Goal: Task Accomplishment & Management: Use online tool/utility

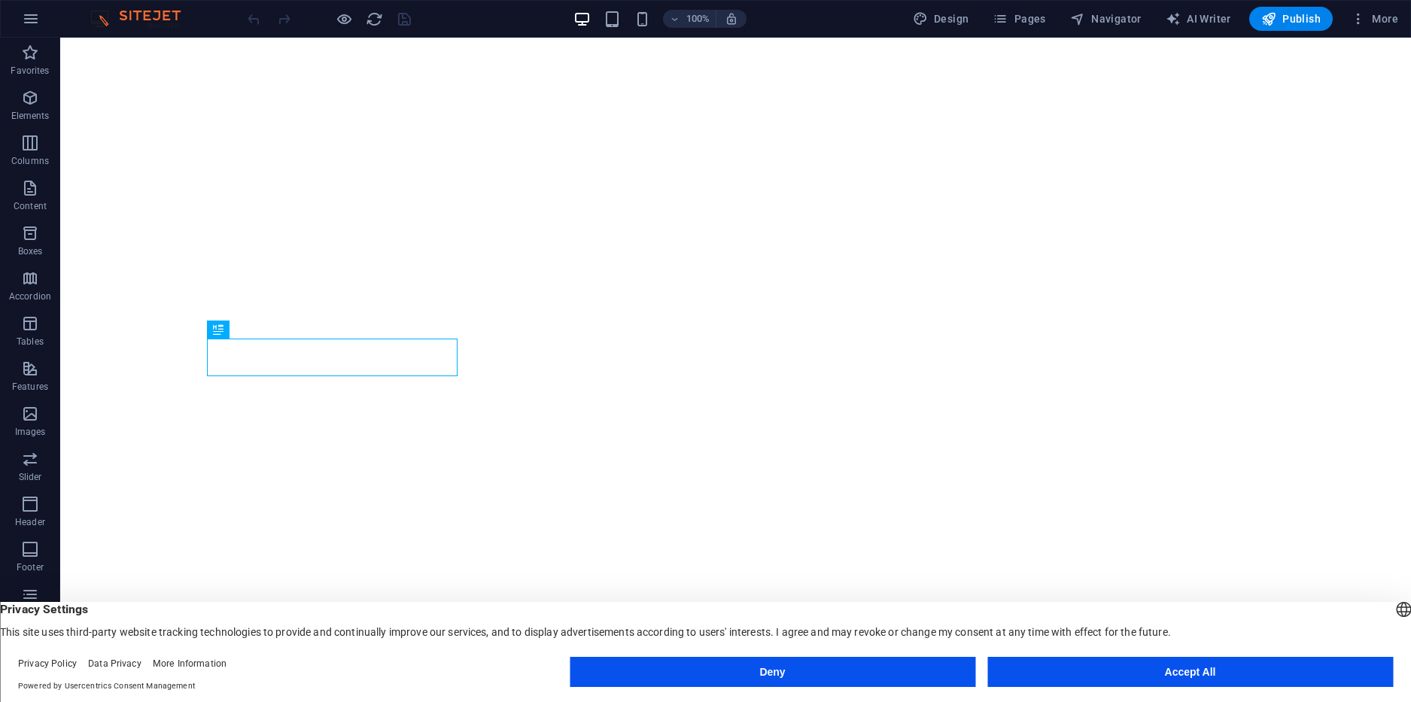
click at [1136, 698] on footer "Privacy Policy Data Privacy More Information Powered by Usercentrics Consent Ma…" at bounding box center [705, 675] width 1411 height 54
click at [1085, 673] on button "Accept All" at bounding box center [1190, 672] width 406 height 30
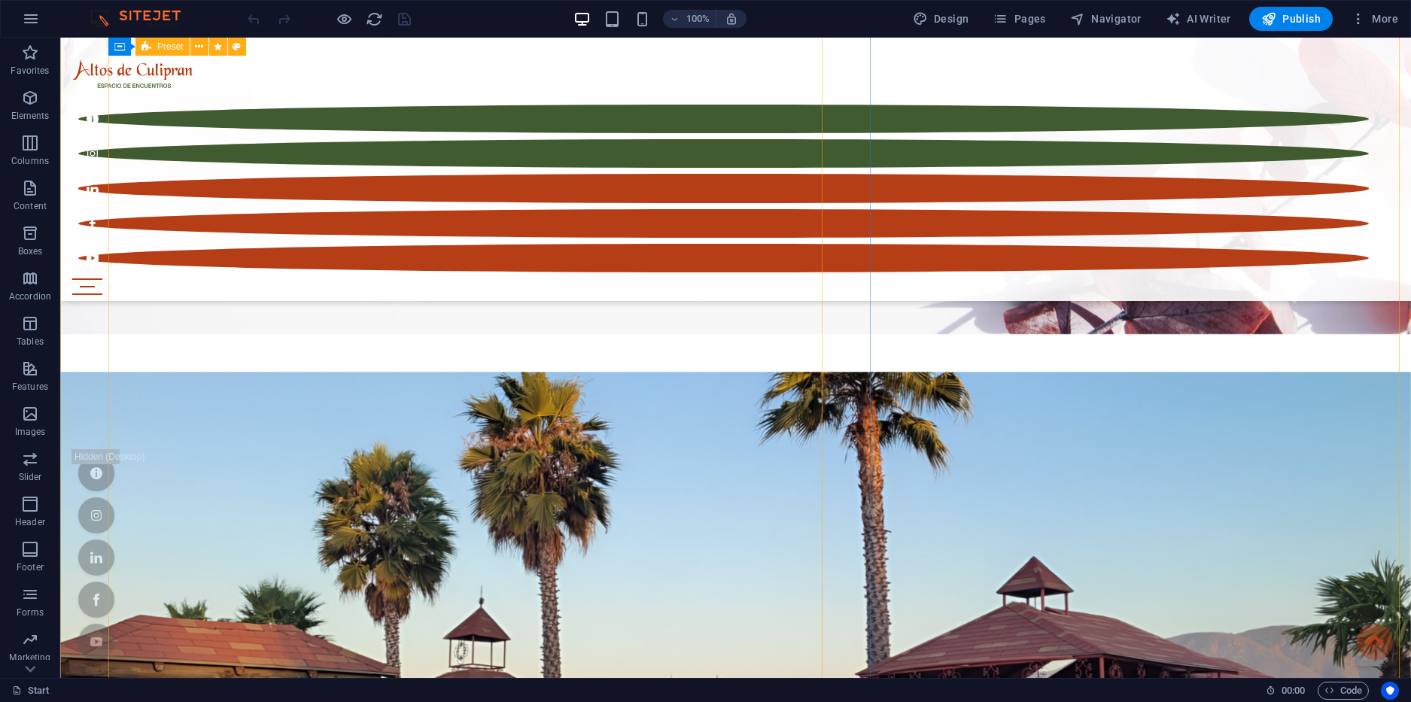
scroll to position [6235, 0]
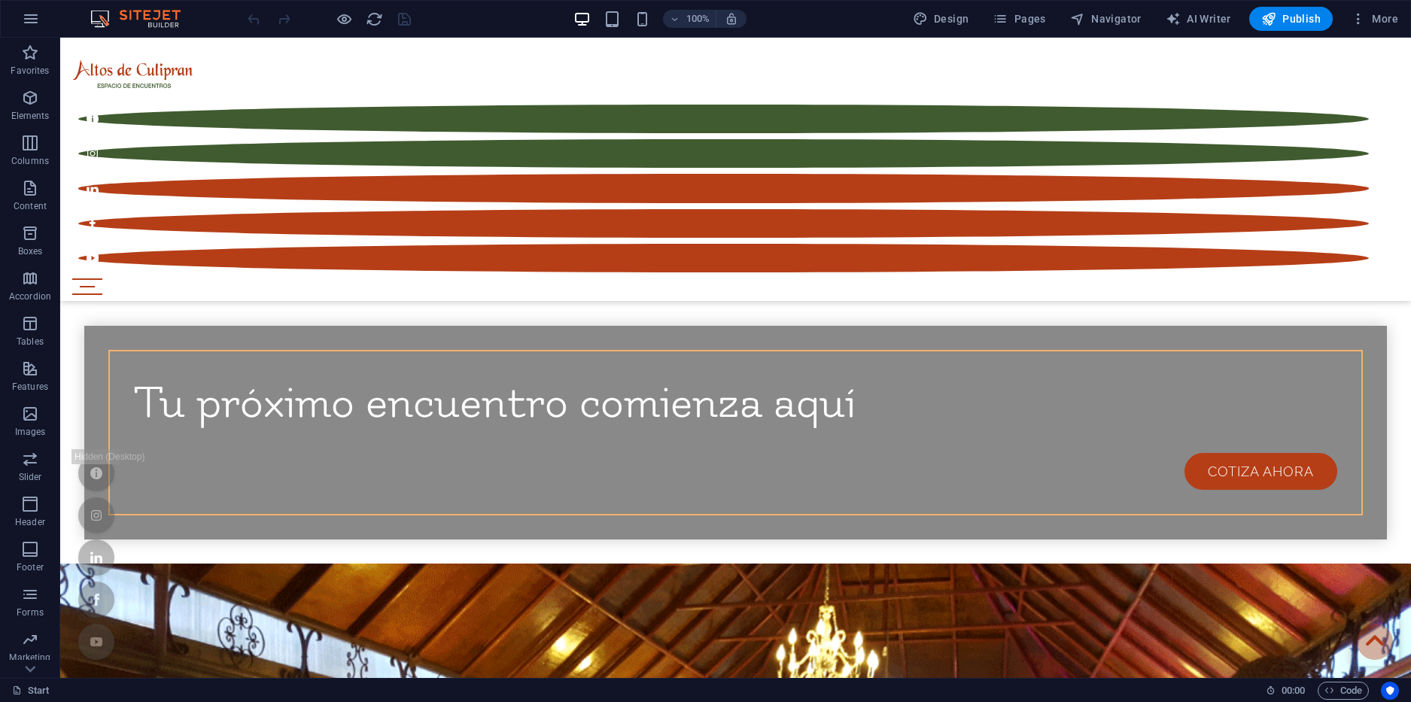
scroll to position [1102, 0]
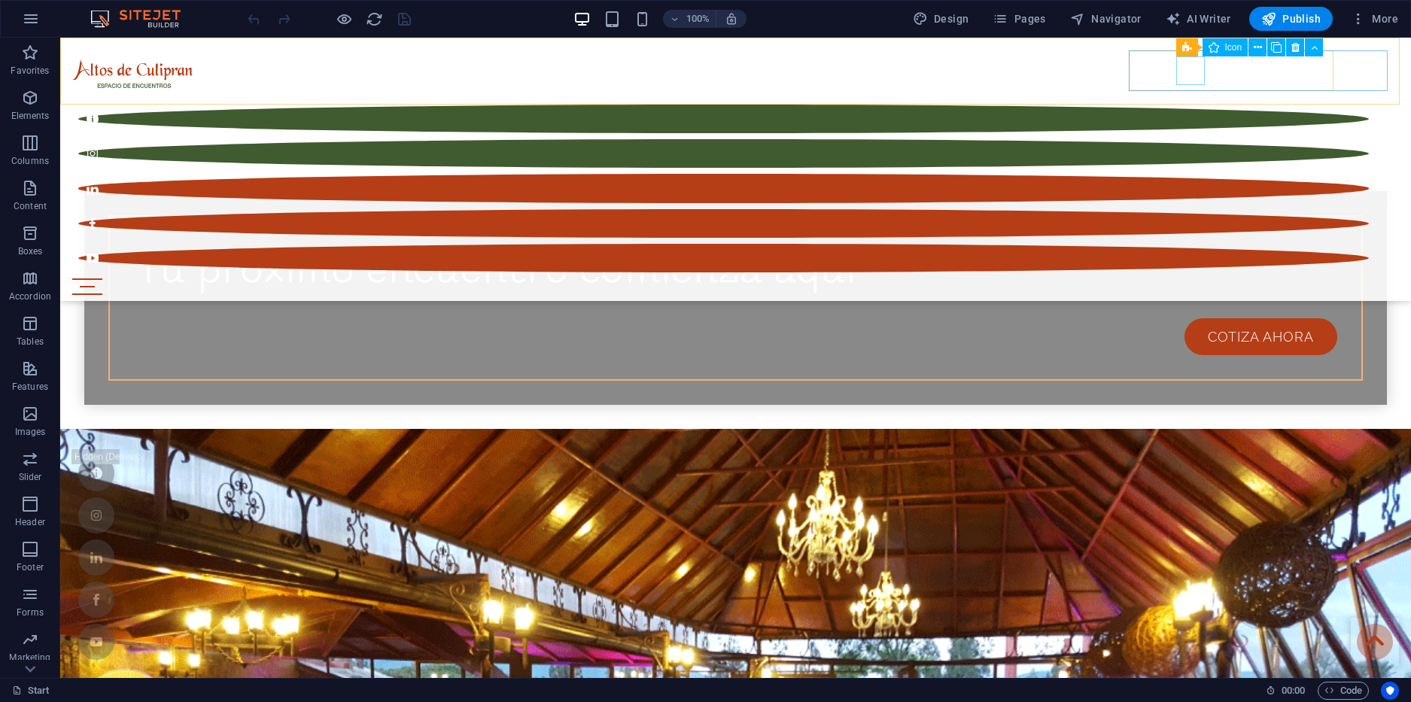
click at [1199, 139] on figure at bounding box center [723, 153] width 1291 height 29
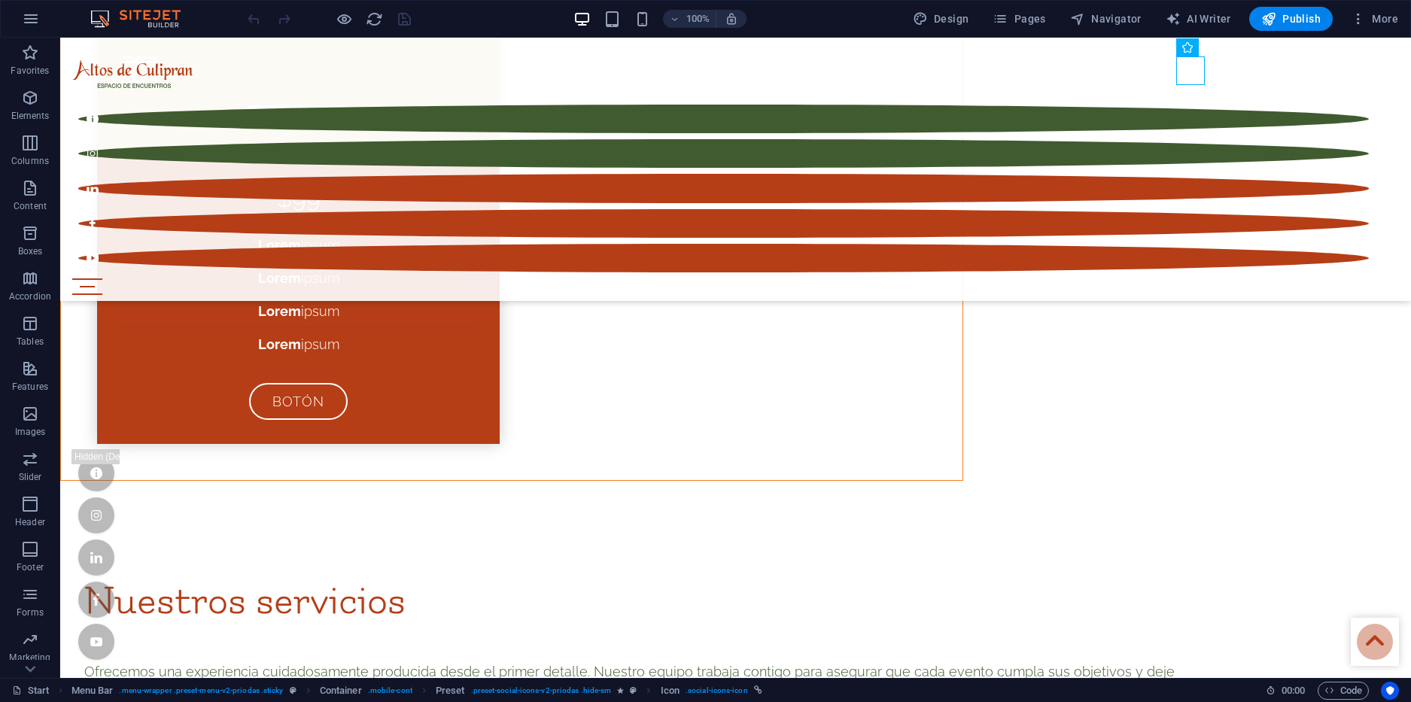
scroll to position [8070, 0]
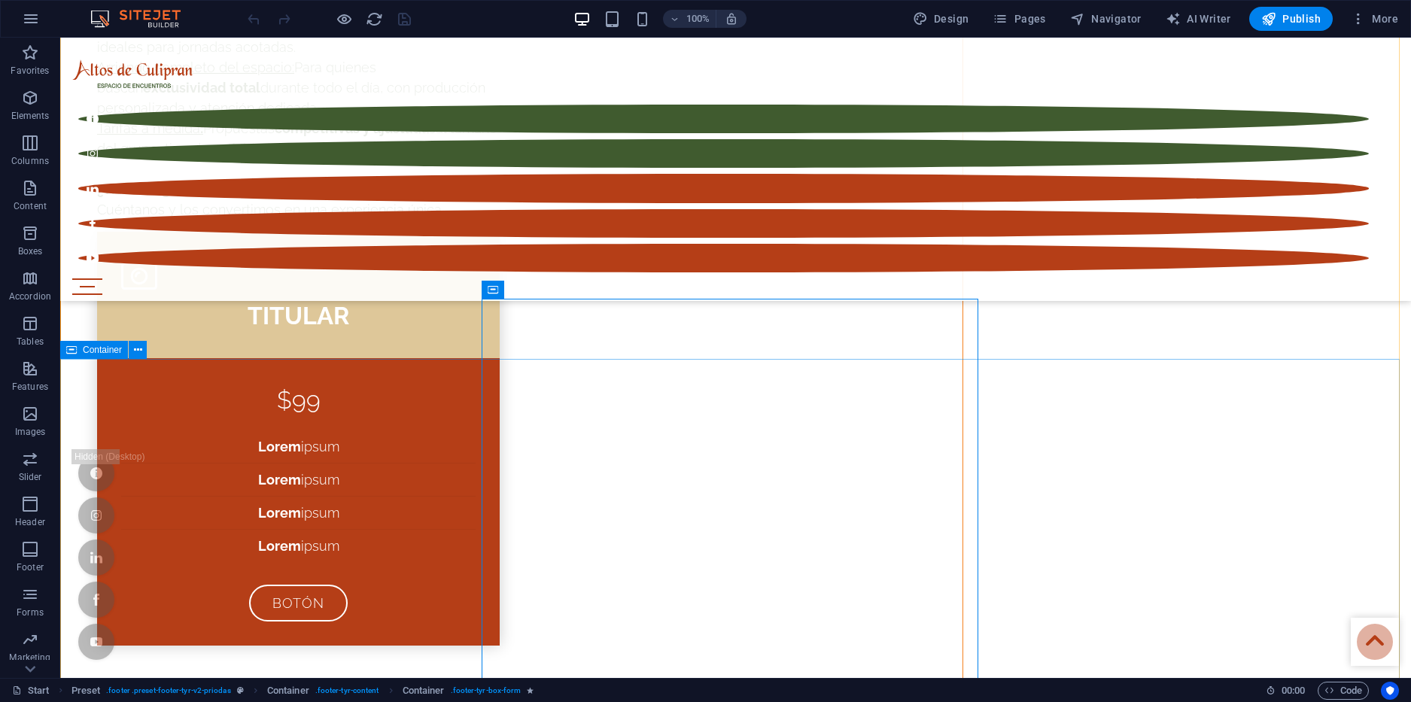
click at [558, 289] on icon at bounding box center [559, 290] width 8 height 16
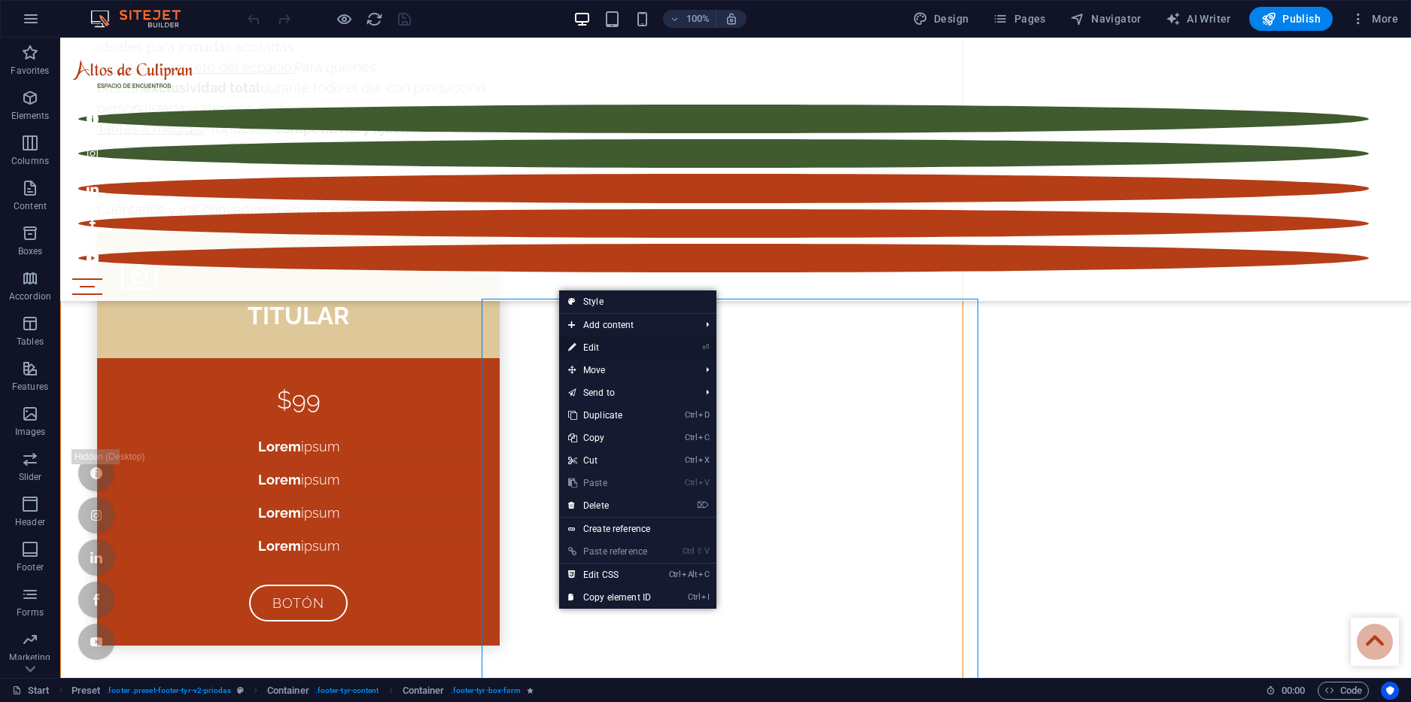
click at [580, 345] on link "⏎ Edit" at bounding box center [609, 347] width 101 height 23
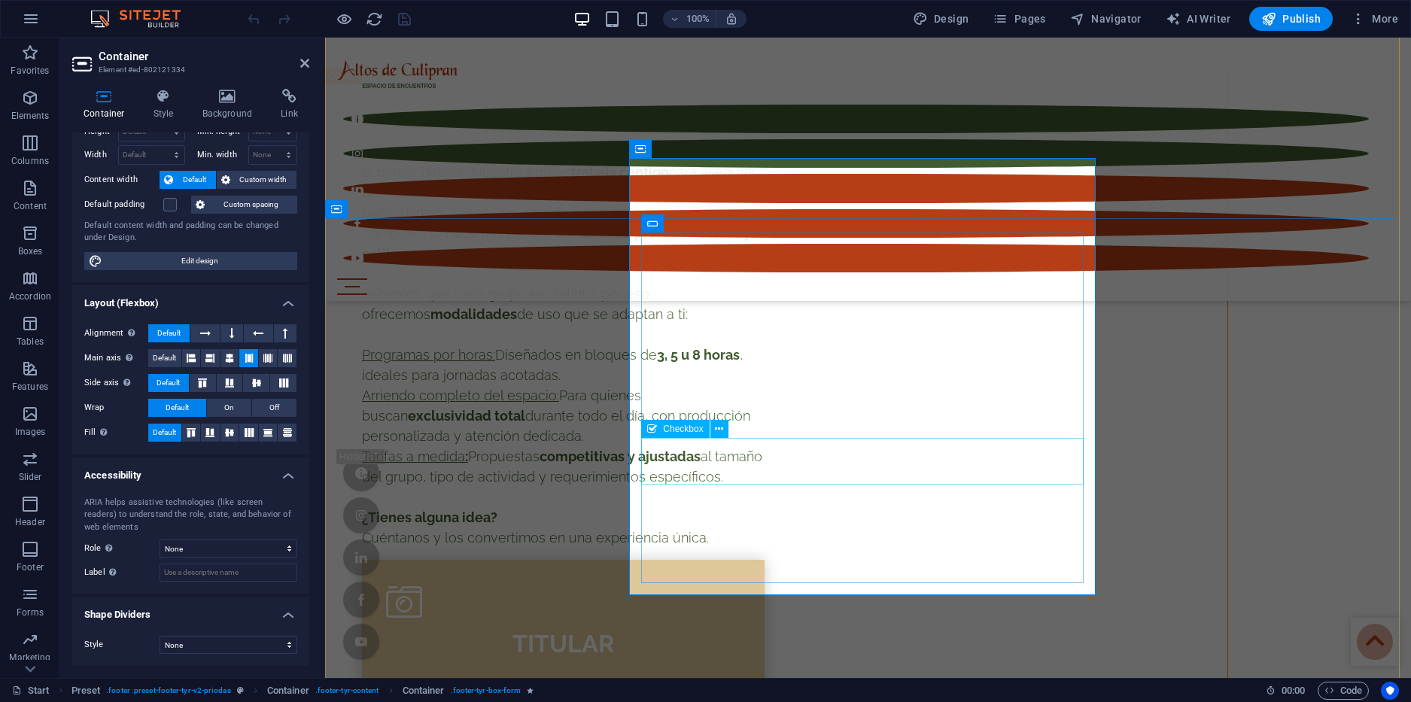
scroll to position [7744, 0]
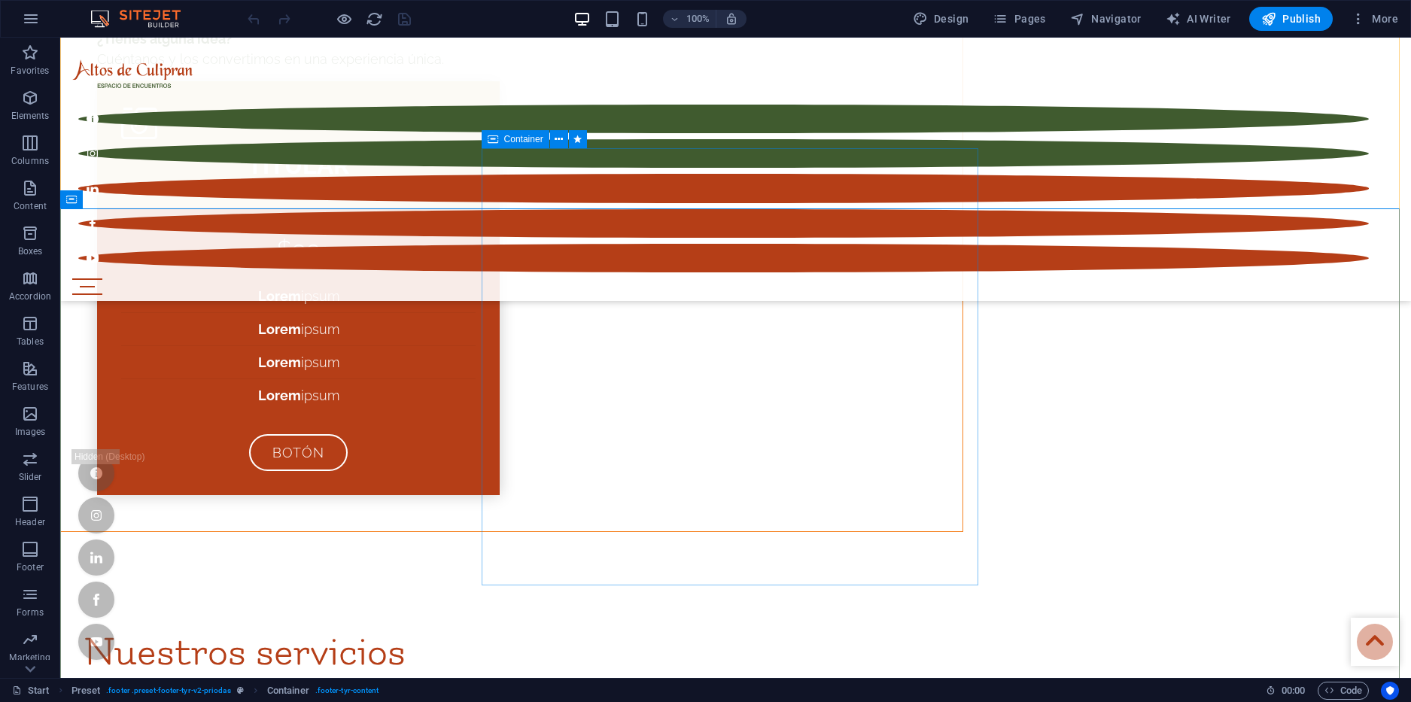
click at [495, 141] on icon at bounding box center [493, 139] width 11 height 18
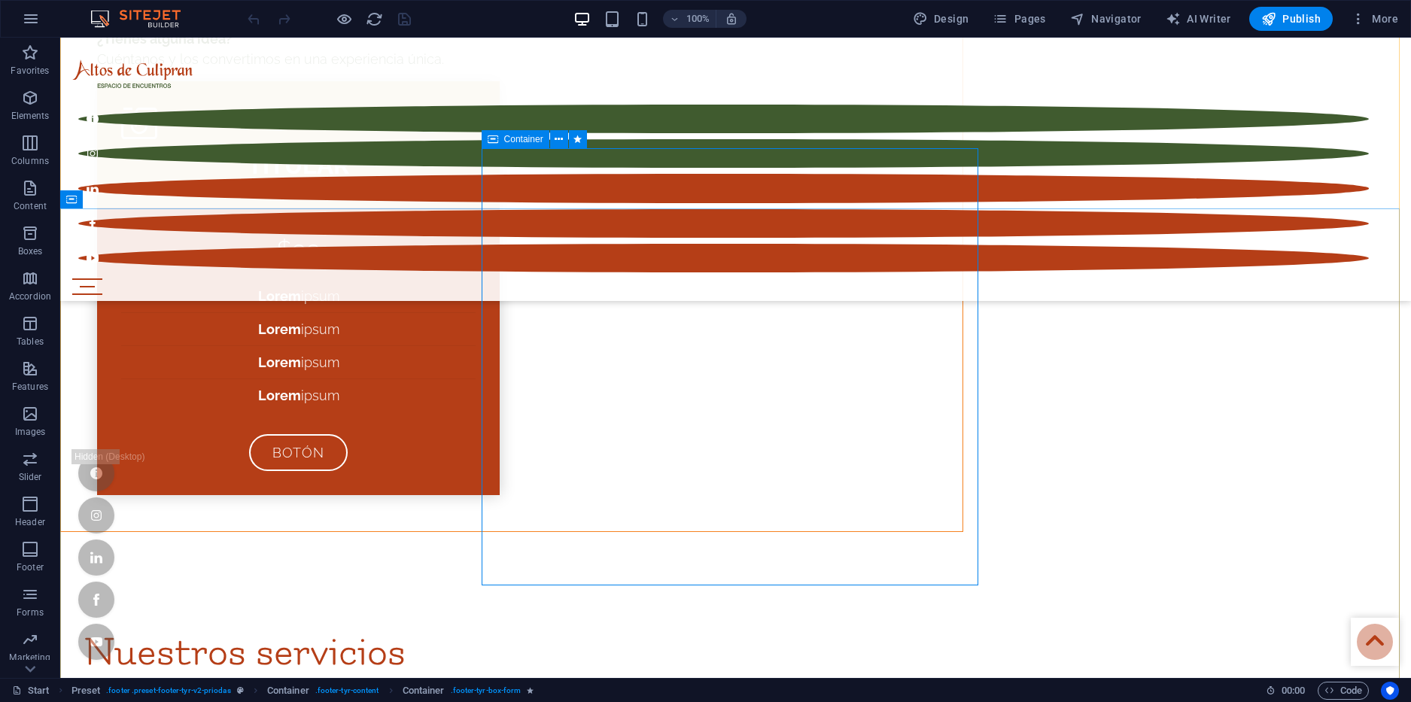
click at [561, 136] on icon at bounding box center [559, 140] width 8 height 16
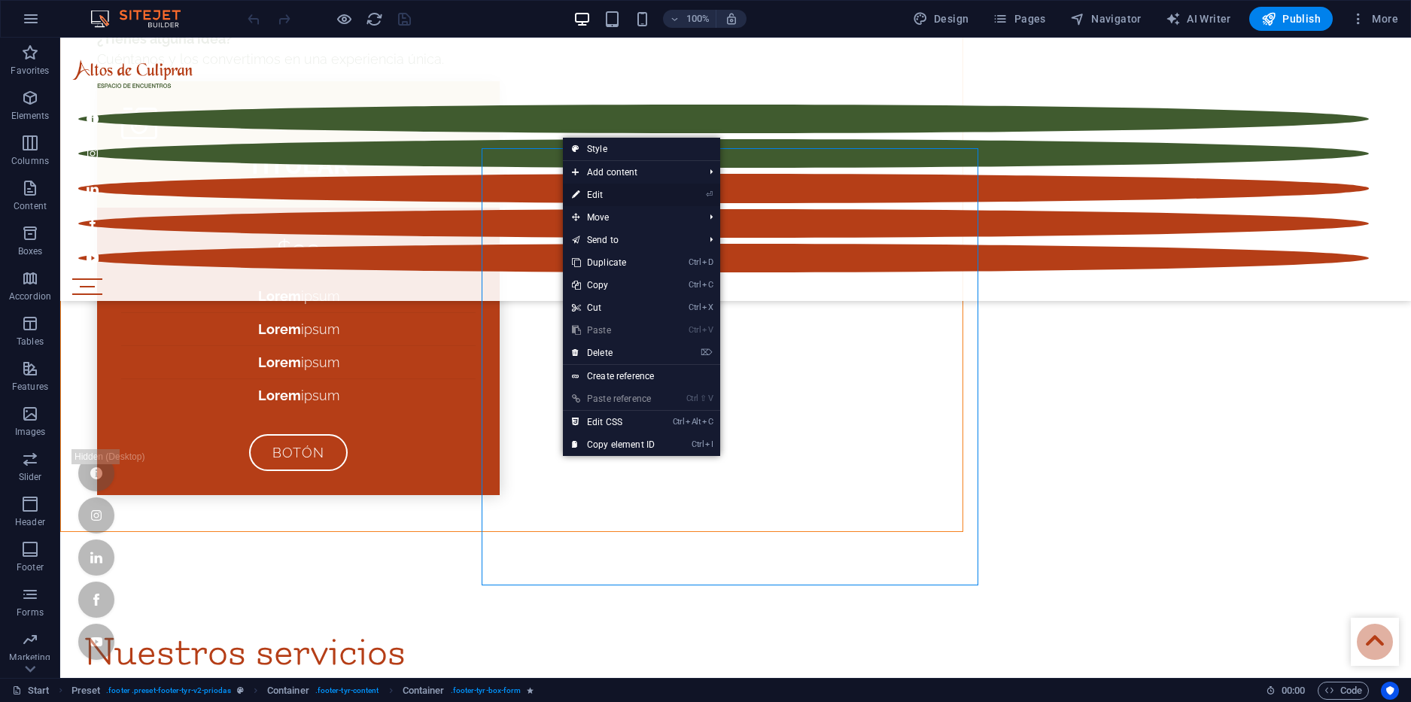
click at [575, 184] on icon at bounding box center [576, 195] width 8 height 23
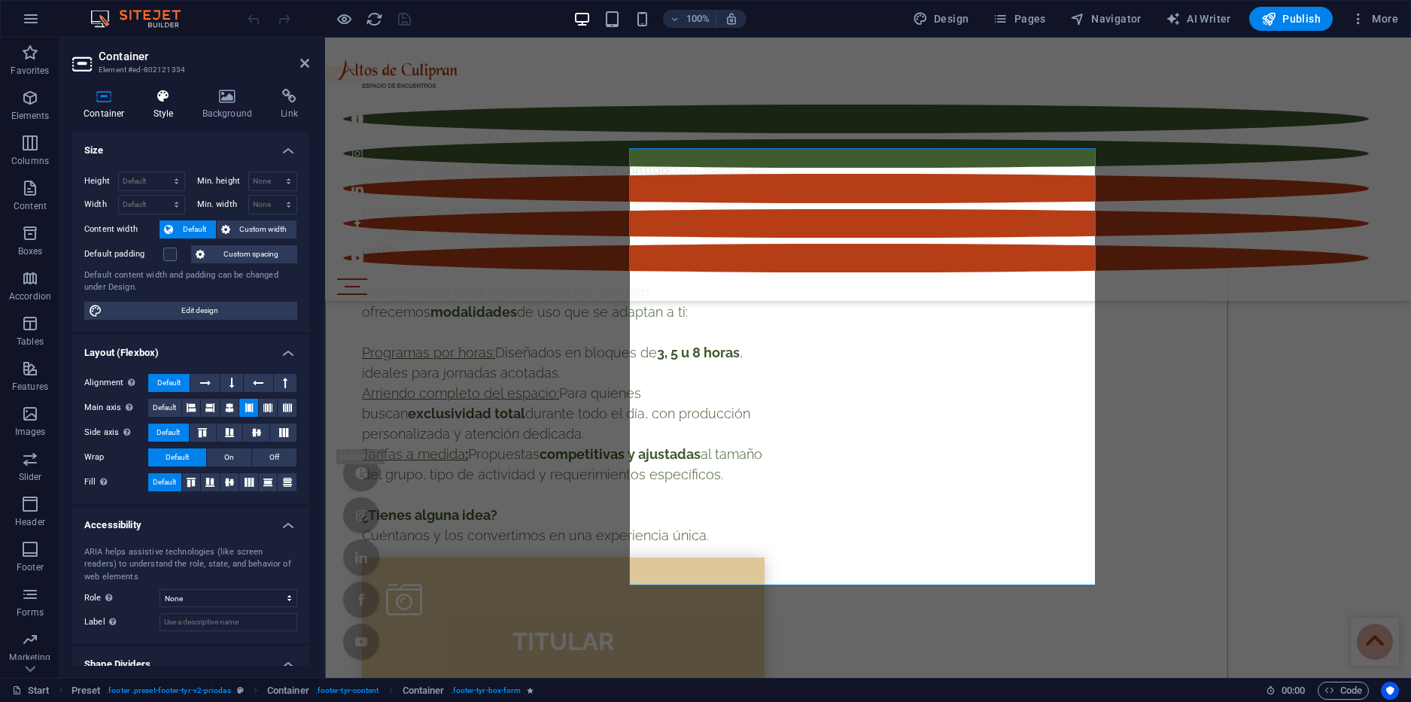
click at [160, 104] on h4 "Style" at bounding box center [166, 105] width 49 height 32
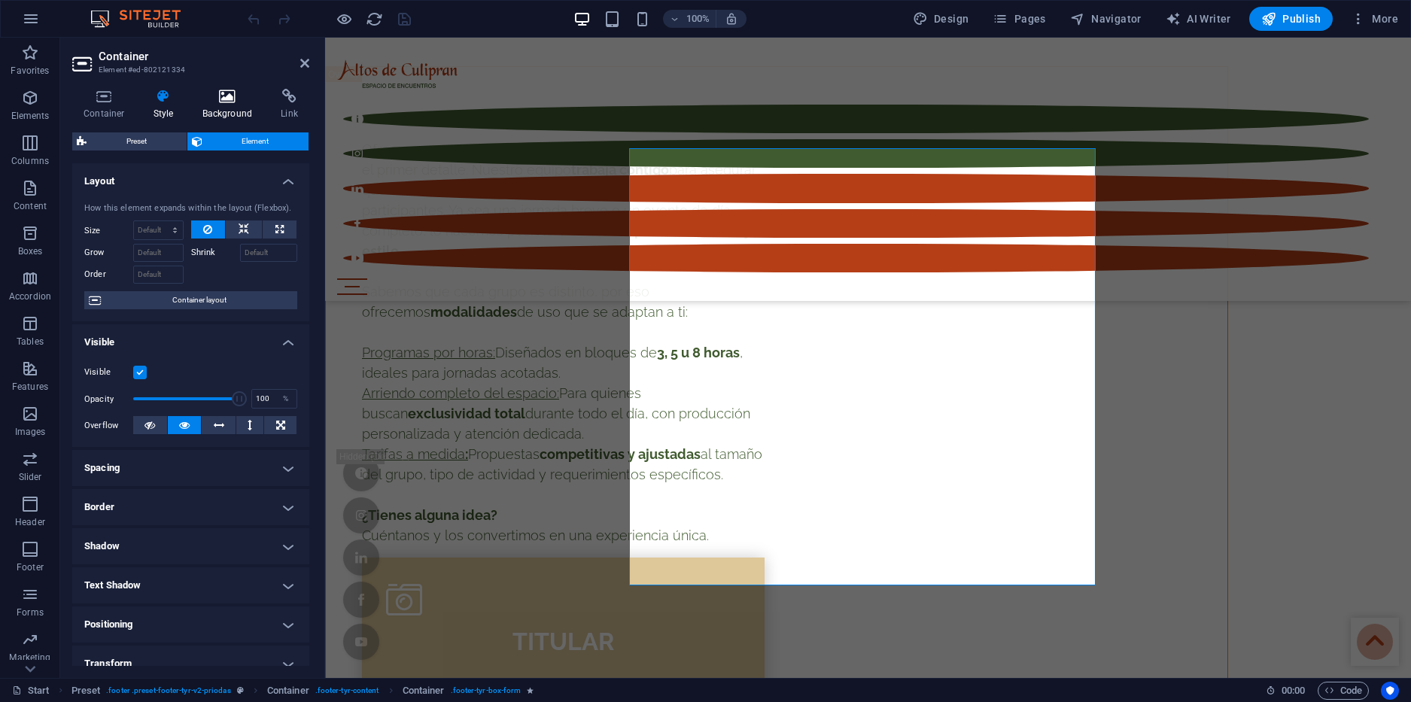
click at [209, 108] on h4 "Background" at bounding box center [230, 105] width 79 height 32
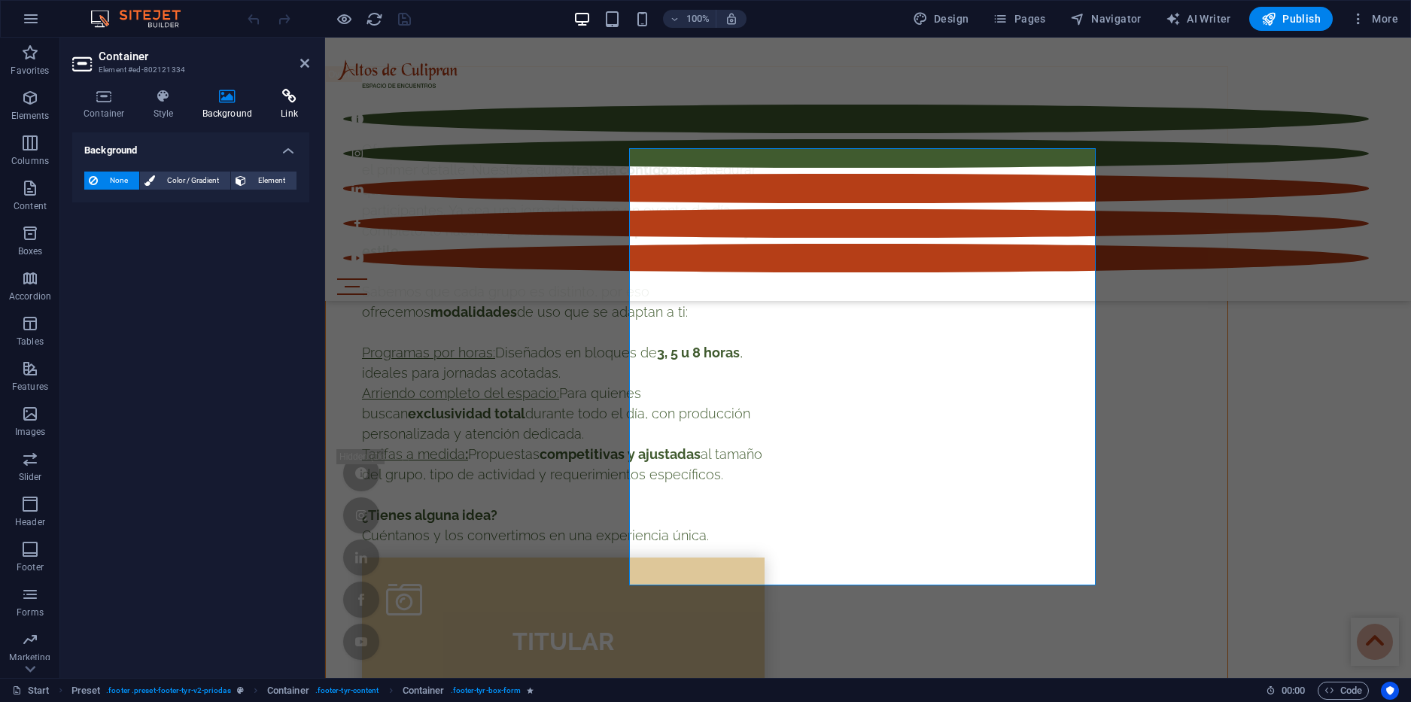
click at [298, 109] on h4 "Link" at bounding box center [289, 105] width 40 height 32
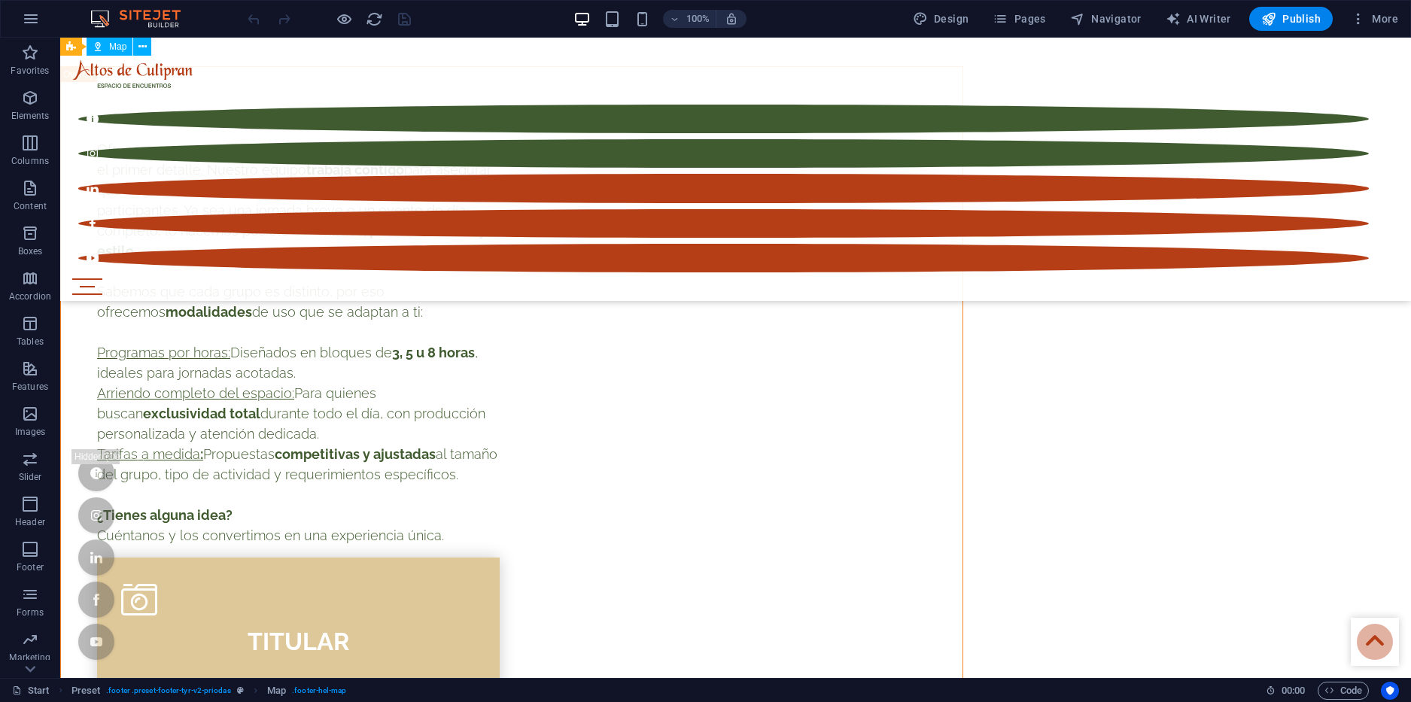
scroll to position [8221, 0]
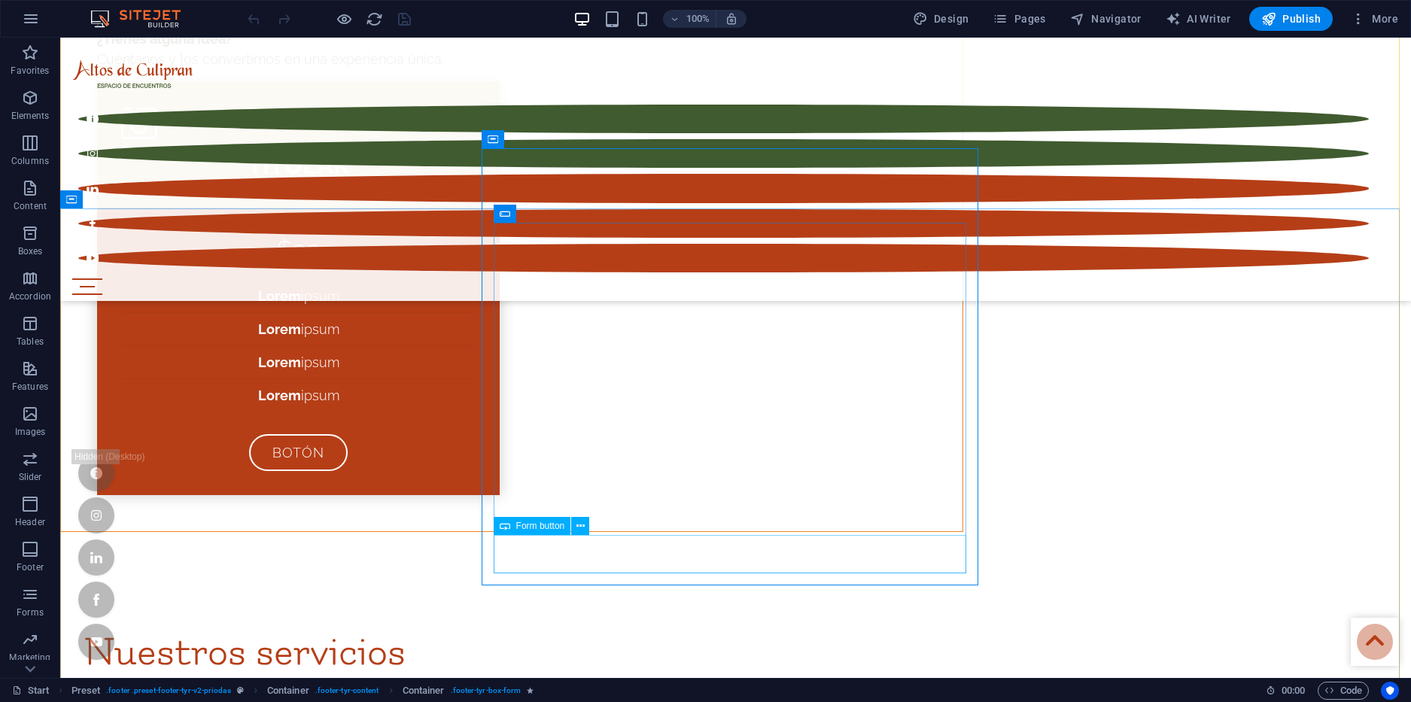
click at [486, 142] on div "Container" at bounding box center [516, 139] width 68 height 18
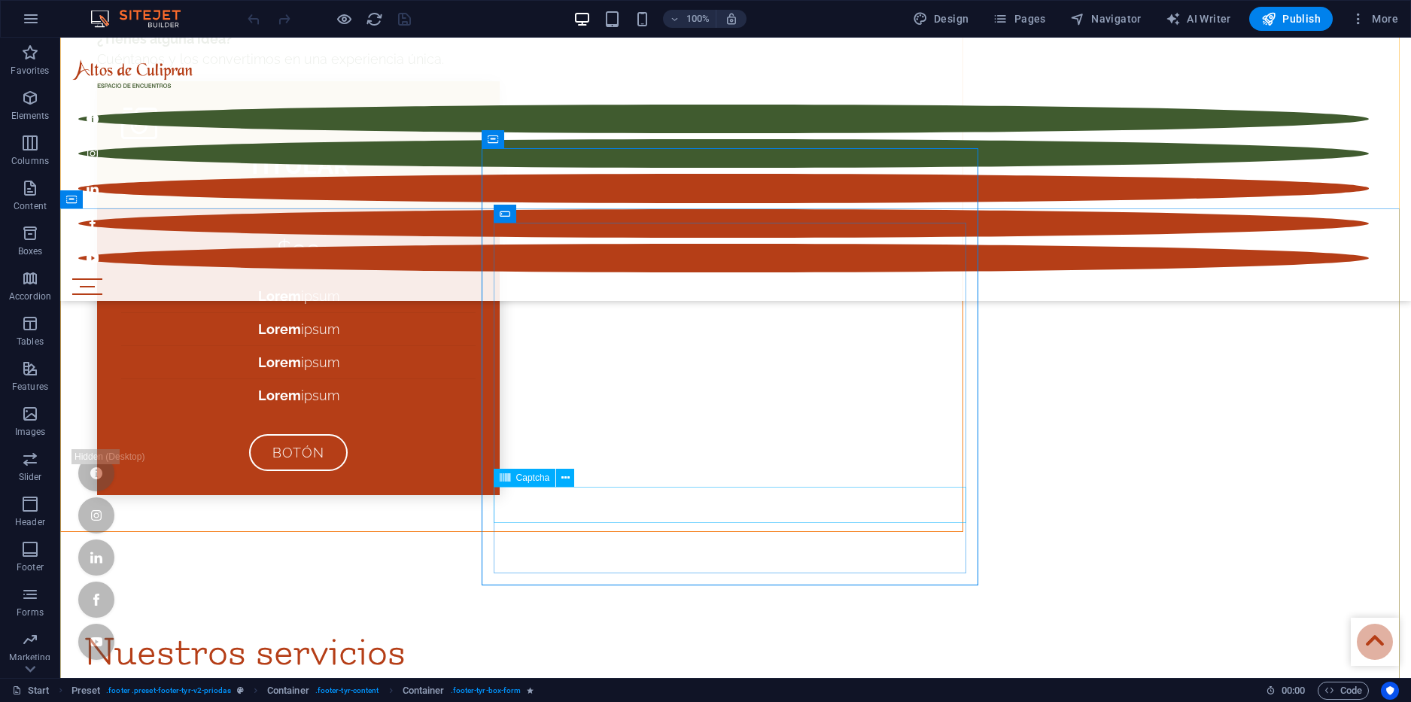
click at [521, 217] on span "Form" at bounding box center [526, 213] width 21 height 9
click at [554, 213] on icon at bounding box center [553, 213] width 8 height 16
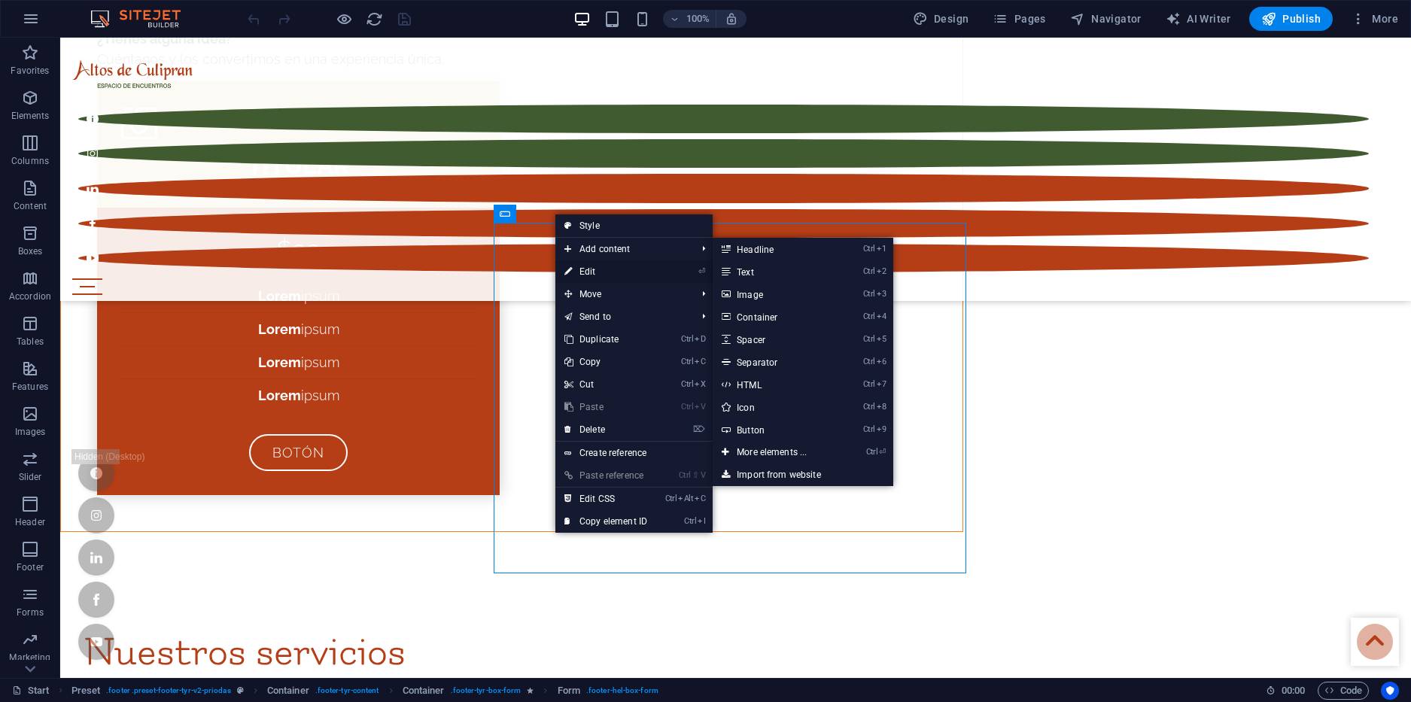
click at [574, 266] on link "⏎ Edit" at bounding box center [605, 271] width 101 height 23
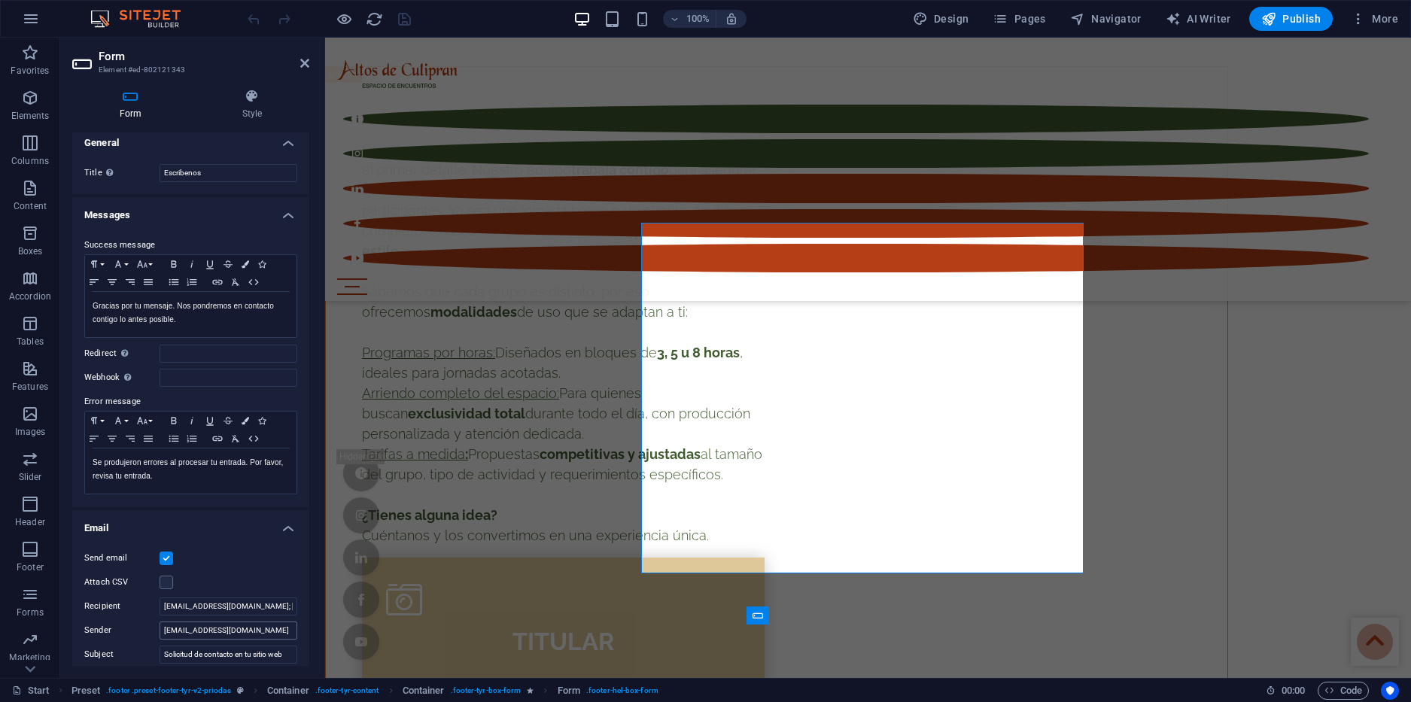
scroll to position [0, 0]
